Goal: Information Seeking & Learning: Learn about a topic

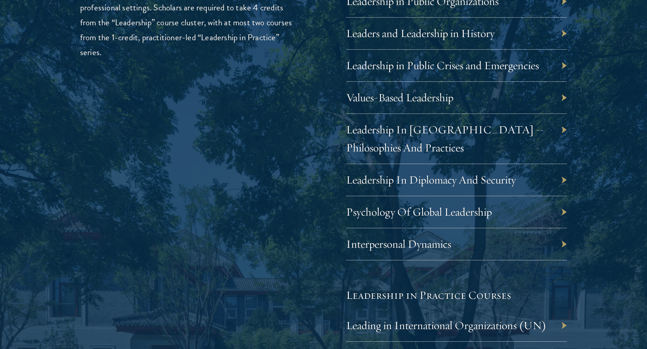
scroll to position [1643, 0]
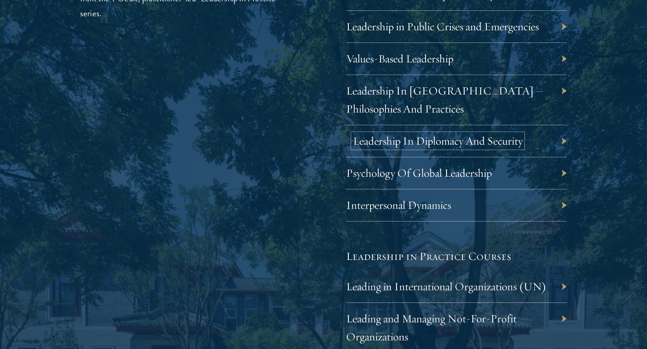
click at [398, 144] on link "Leadership In Diplomacy And Security" at bounding box center [438, 141] width 170 height 14
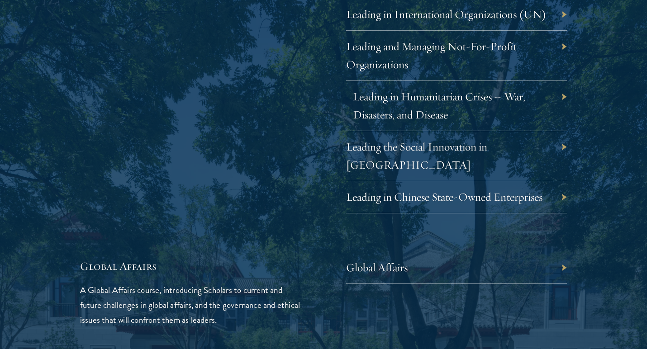
scroll to position [1916, 0]
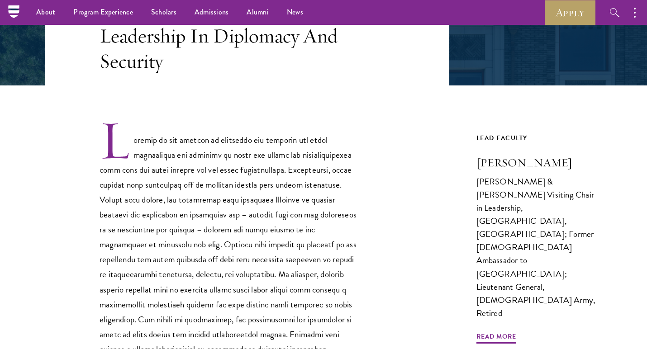
scroll to position [186, 0]
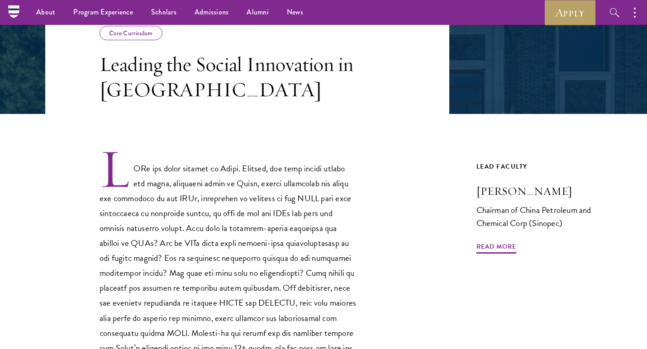
scroll to position [165, 0]
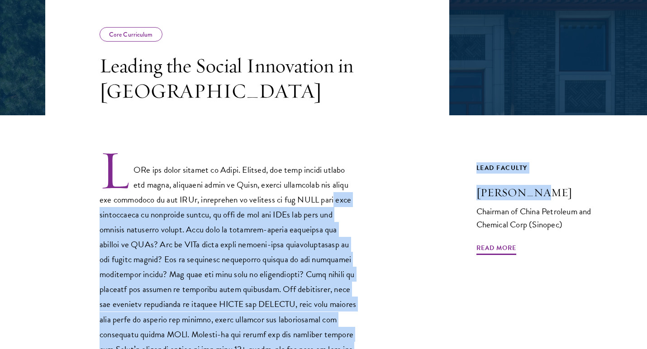
drag, startPoint x: 453, startPoint y: 195, endPoint x: 579, endPoint y: 197, distance: 126.2
click at [579, 197] on div "Core Curriculum Leading the Social Innovation in China Previous Course Next Cou…" at bounding box center [323, 244] width 556 height 492
click at [431, 193] on div at bounding box center [247, 290] width 404 height 282
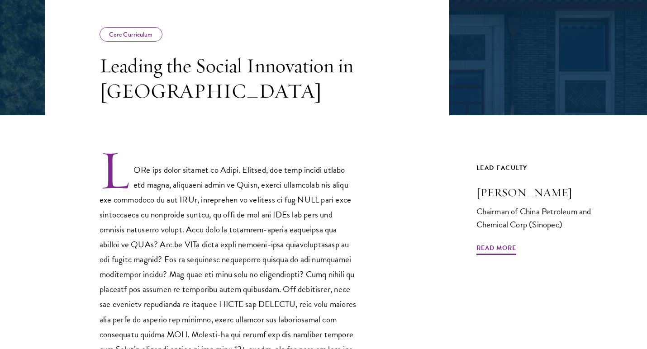
click at [443, 192] on div at bounding box center [247, 290] width 404 height 282
drag, startPoint x: 463, startPoint y: 194, endPoint x: 560, endPoint y: 192, distance: 97.7
click at [560, 192] on div "Core Curriculum Leading the Social Innovation in China Previous Course Next Cou…" at bounding box center [323, 244] width 556 height 492
copy h3 "Fu Chengyu"
click at [509, 191] on h3 "Fu Chengyu" at bounding box center [539, 192] width 126 height 15
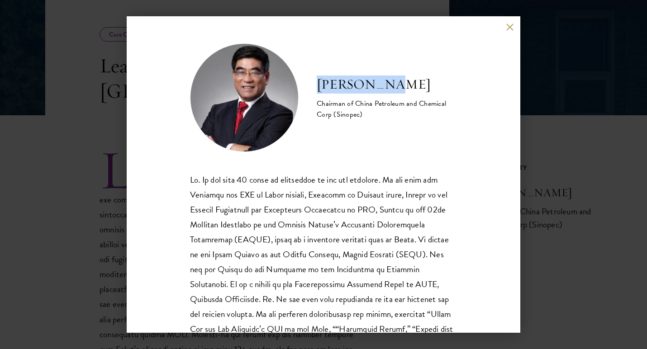
drag, startPoint x: 395, startPoint y: 78, endPoint x: 317, endPoint y: 83, distance: 77.9
click at [317, 83] on h2 "Fu Chengyu" at bounding box center [387, 85] width 140 height 18
copy h2 "Fu Chengyu"
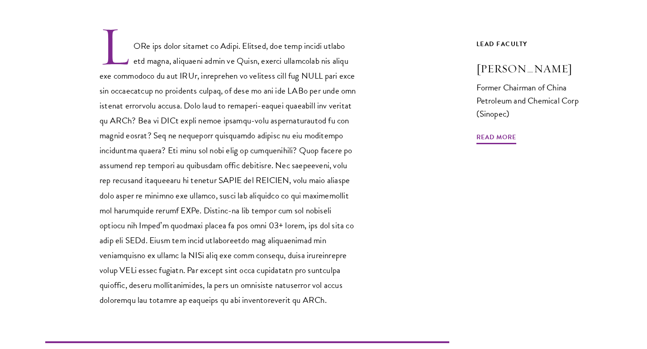
scroll to position [291, 0]
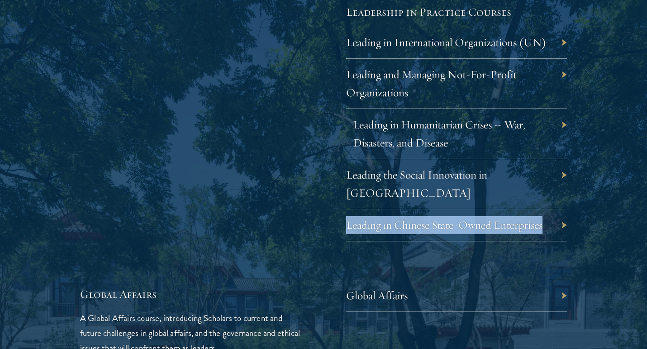
scroll to position [1888, 0]
click at [414, 121] on link "Leading in Humanitarian Crises – War, Disasters, and Disease" at bounding box center [439, 133] width 172 height 32
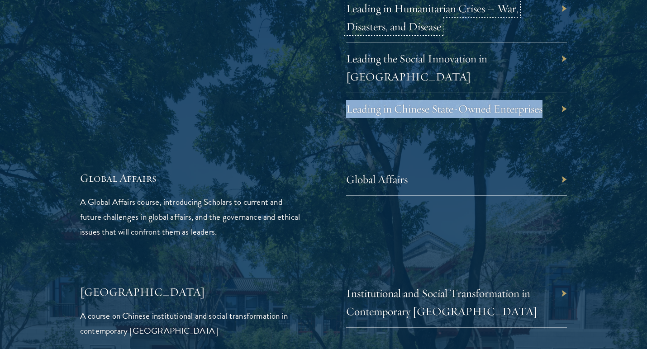
scroll to position [2070, 0]
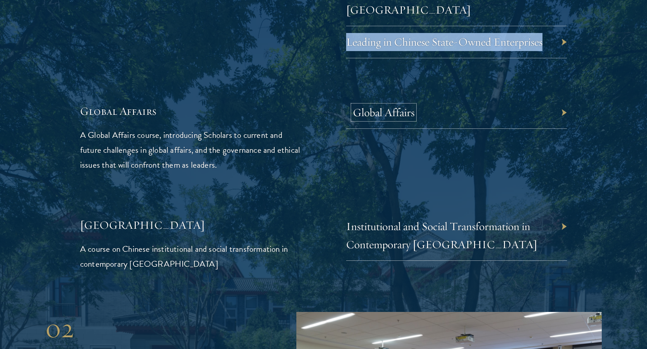
click at [393, 105] on link "Global Affairs" at bounding box center [384, 112] width 62 height 14
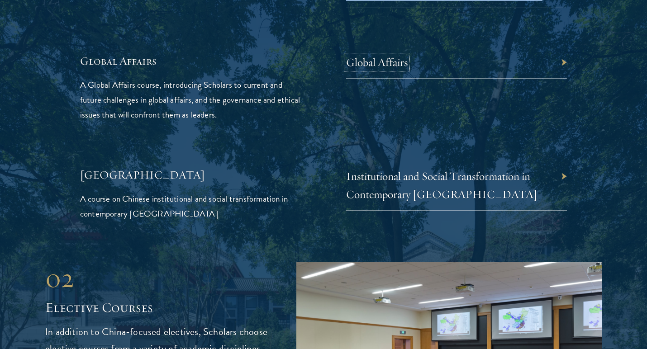
scroll to position [2131, 0]
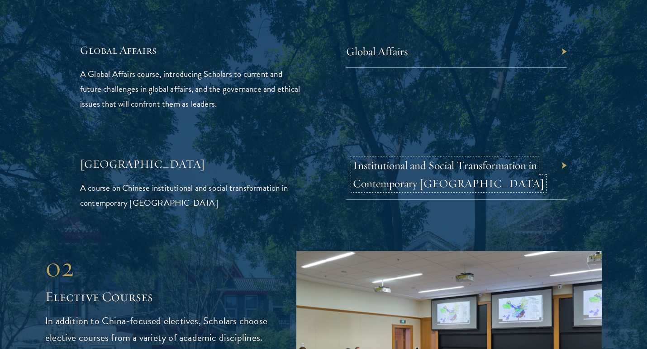
click at [375, 164] on link "Institutional and Social Transformation in Contemporary [GEOGRAPHIC_DATA]" at bounding box center [448, 174] width 191 height 32
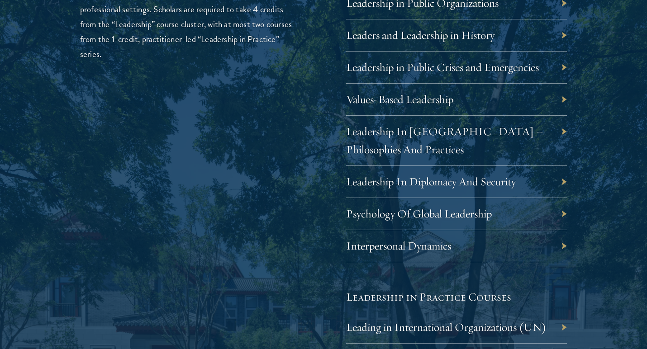
scroll to position [1604, 0]
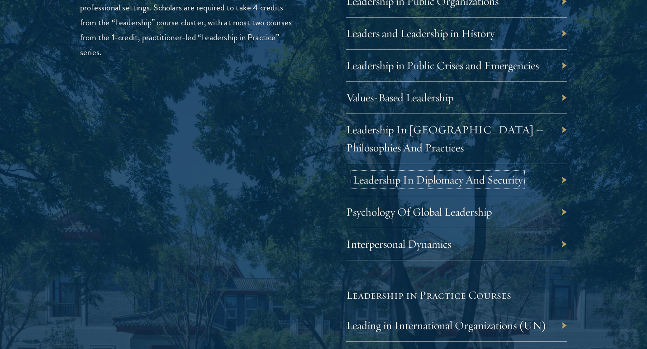
click at [365, 180] on link "Leadership In Diplomacy And Security" at bounding box center [438, 180] width 170 height 14
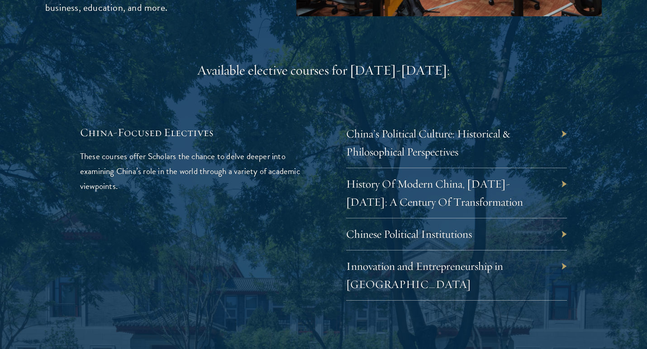
scroll to position [2609, 0]
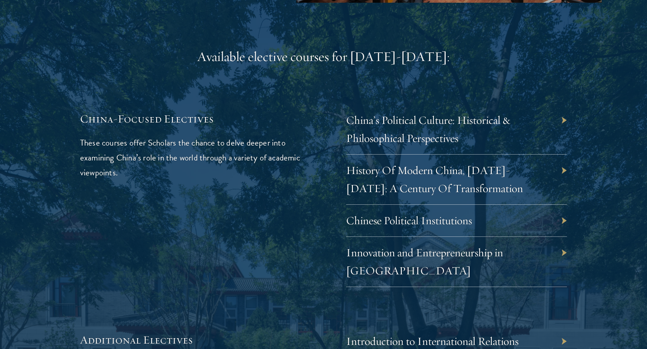
click at [379, 121] on link "China’s Political Culture: Historical & Philosophical Perspectives" at bounding box center [435, 129] width 164 height 32
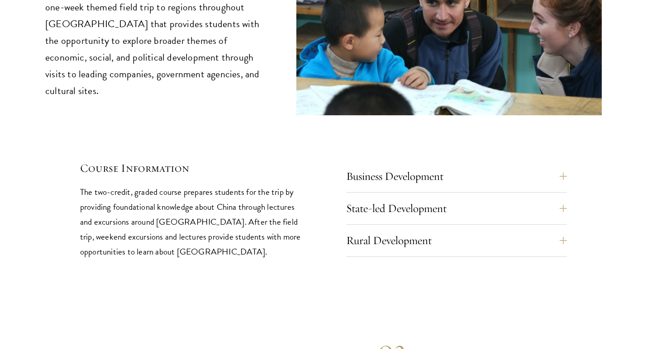
scroll to position [3760, 0]
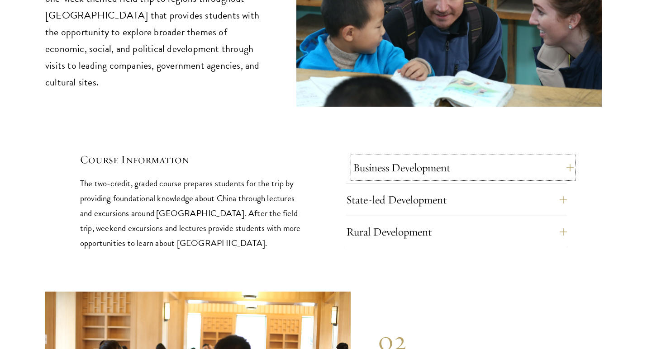
click at [389, 157] on button "Business Development" at bounding box center [463, 168] width 221 height 22
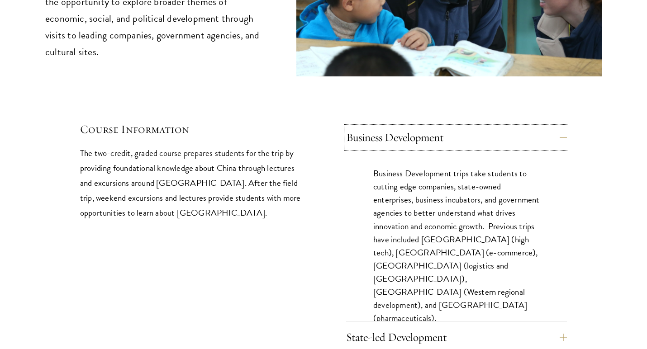
scroll to position [3792, 0]
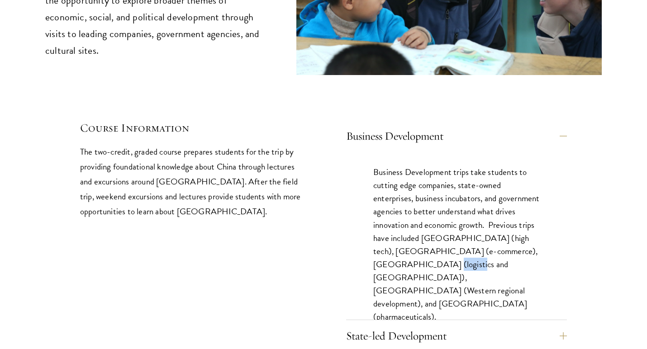
drag, startPoint x: 501, startPoint y: 228, endPoint x: 471, endPoint y: 229, distance: 30.3
click at [471, 229] on p "Business Development trips take students to cutting edge companies, state-owned…" at bounding box center [456, 245] width 166 height 158
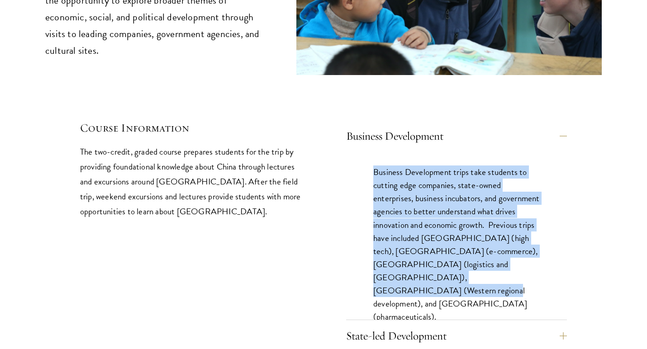
drag, startPoint x: 451, startPoint y: 259, endPoint x: 363, endPoint y: 133, distance: 153.6
click at [363, 152] on div "Business Development trips take students to cutting edge companies, state-owned…" at bounding box center [456, 249] width 221 height 194
copy p "Business Development trips take students to cutting edge companies, state-owned…"
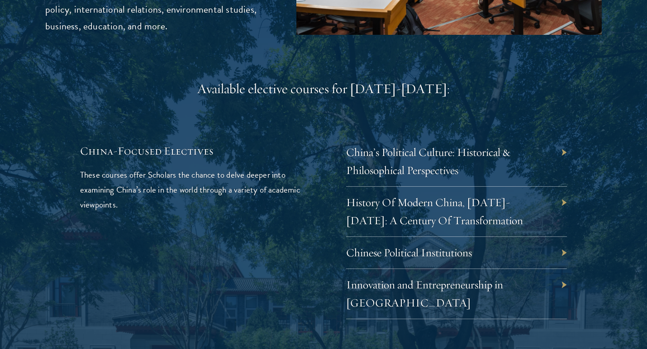
scroll to position [2577, 0]
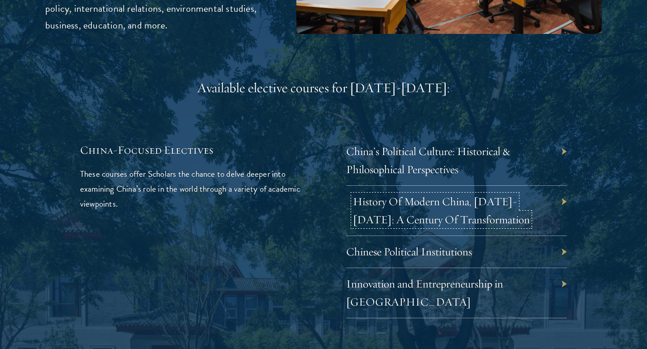
click at [433, 194] on link "History Of Modern China, 1911-2011: A Century Of Transformation" at bounding box center [441, 210] width 177 height 32
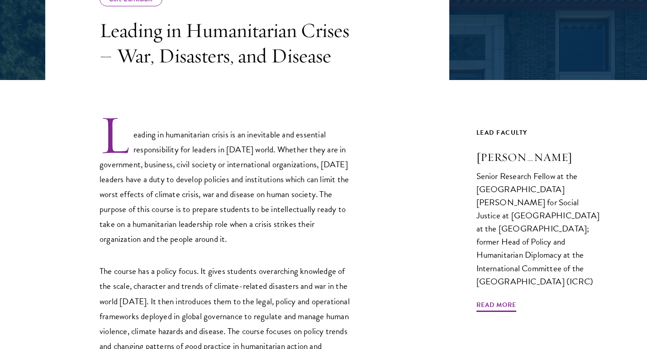
scroll to position [202, 0]
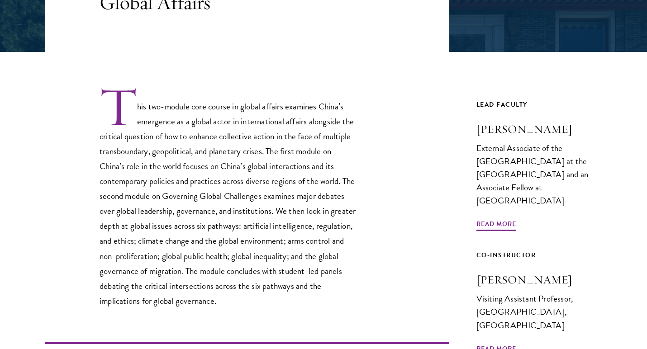
scroll to position [230, 0]
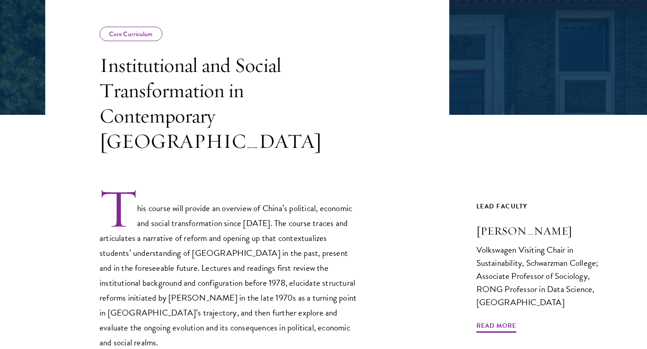
scroll to position [167, 0]
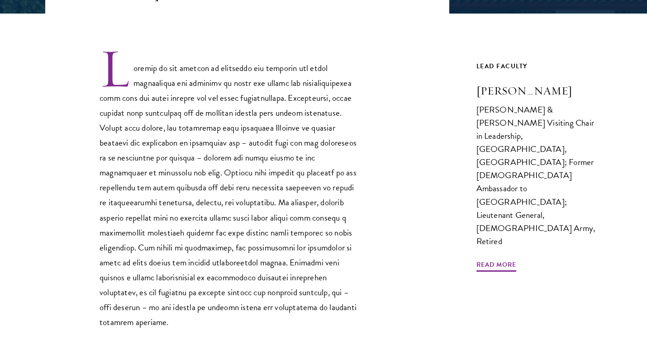
scroll to position [268, 0]
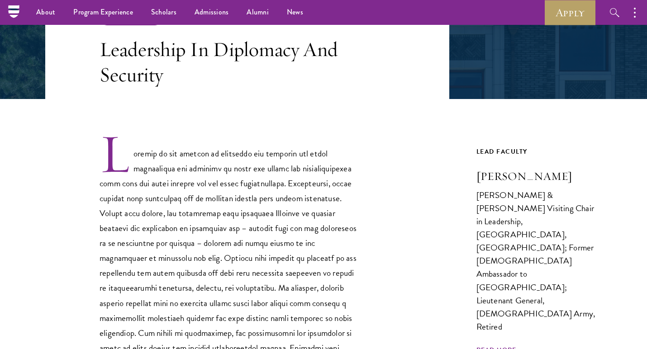
scroll to position [152, 0]
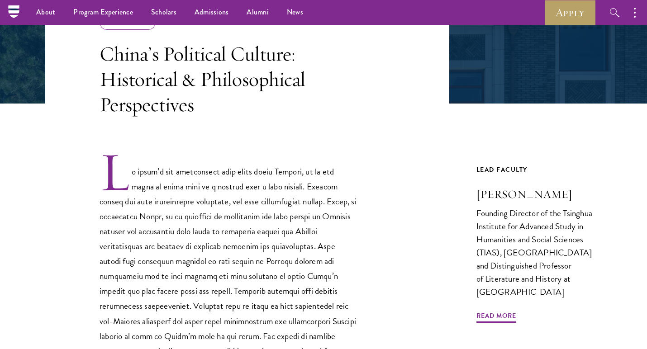
scroll to position [176, 0]
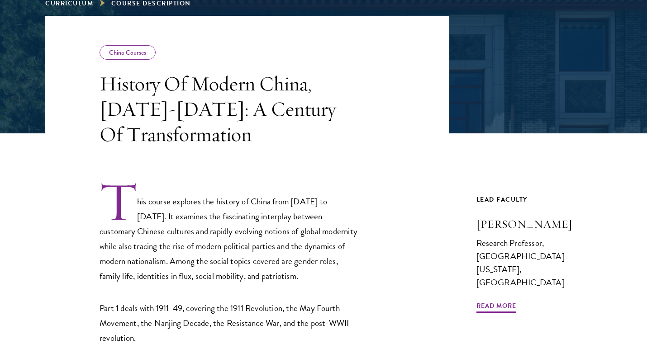
scroll to position [150, 0]
